Goal: Check status: Check status

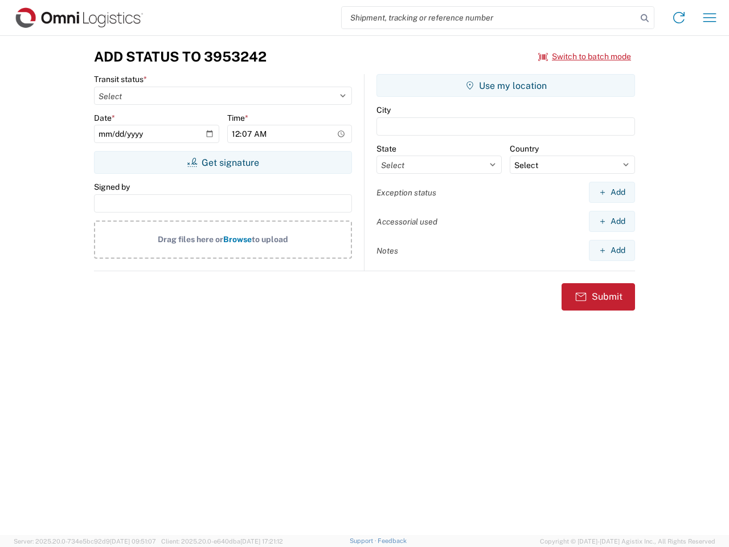
click at [489, 18] on input "search" at bounding box center [489, 18] width 295 height 22
click at [645, 18] on icon at bounding box center [645, 18] width 16 height 16
click at [679, 18] on icon at bounding box center [679, 18] width 18 height 18
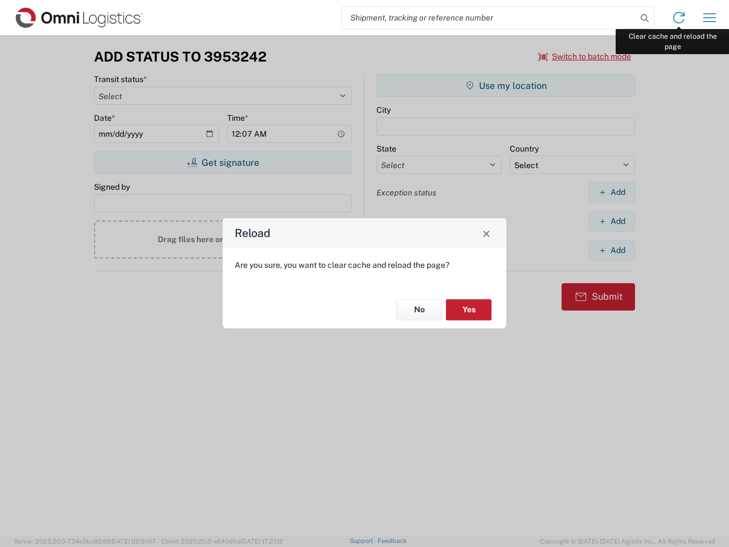
click at [710, 18] on div "Reload Are you sure, you want to clear cache and reload the page? No Yes" at bounding box center [364, 273] width 729 height 547
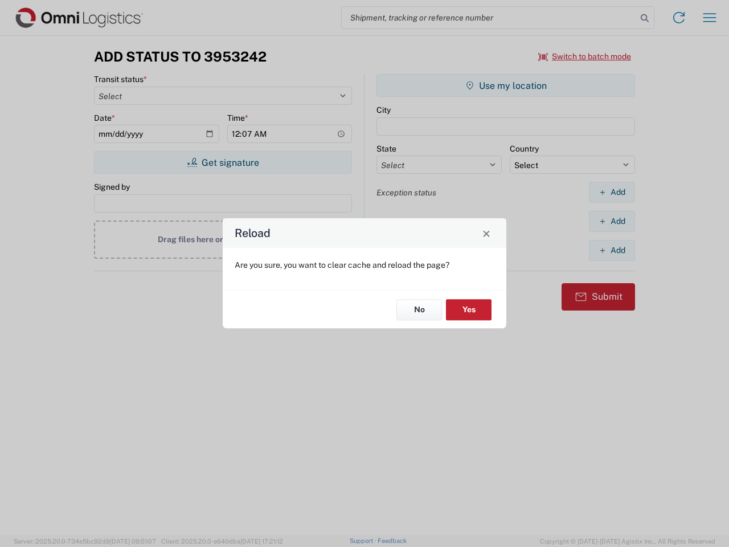
click at [585, 56] on div "Reload Are you sure, you want to clear cache and reload the page? No Yes" at bounding box center [364, 273] width 729 height 547
click at [223, 162] on div "Reload Are you sure, you want to clear cache and reload the page? No Yes" at bounding box center [364, 273] width 729 height 547
click at [506, 85] on div "Reload Are you sure, you want to clear cache and reload the page? No Yes" at bounding box center [364, 273] width 729 height 547
click at [612, 192] on div "Reload Are you sure, you want to clear cache and reload the page? No Yes" at bounding box center [364, 273] width 729 height 547
click at [612, 221] on div "Reload Are you sure, you want to clear cache and reload the page? No Yes" at bounding box center [364, 273] width 729 height 547
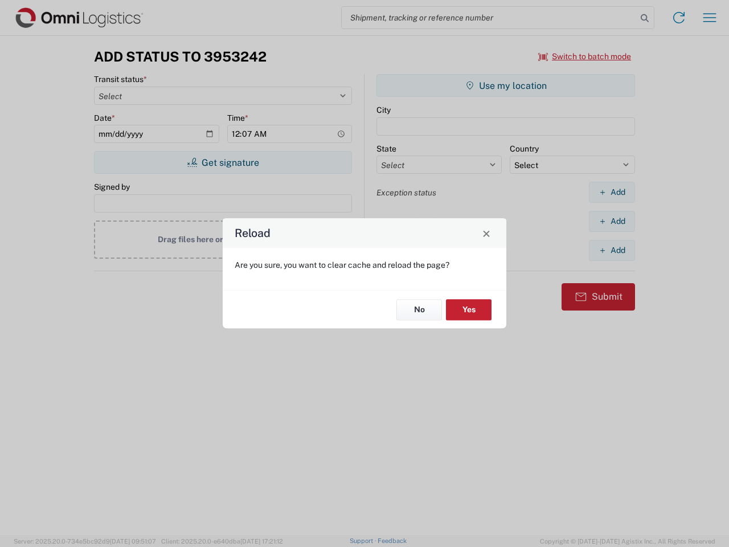
click at [612, 250] on div "Reload Are you sure, you want to clear cache and reload the page? No Yes" at bounding box center [364, 273] width 729 height 547
